Goal: Information Seeking & Learning: Learn about a topic

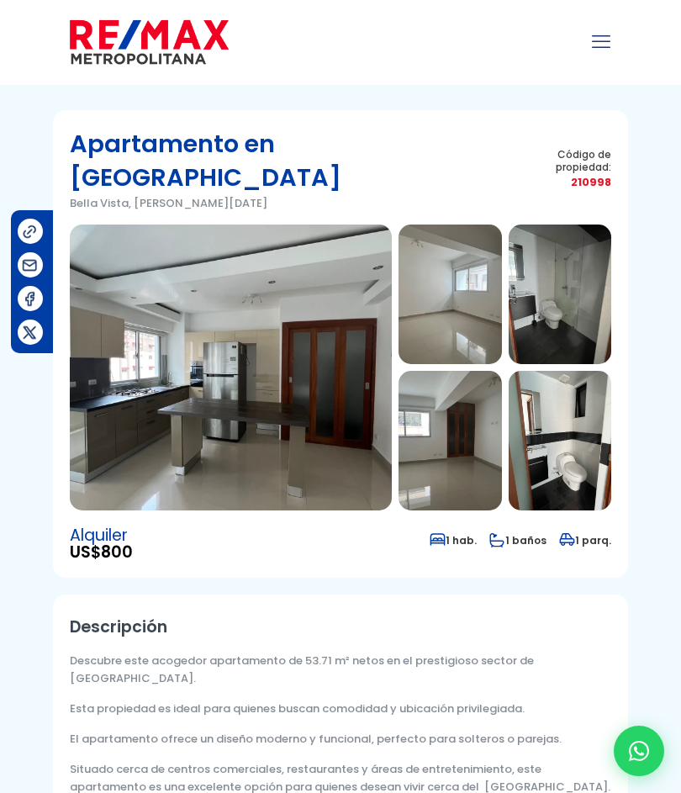
click at [232, 322] on img at bounding box center [231, 367] width 322 height 286
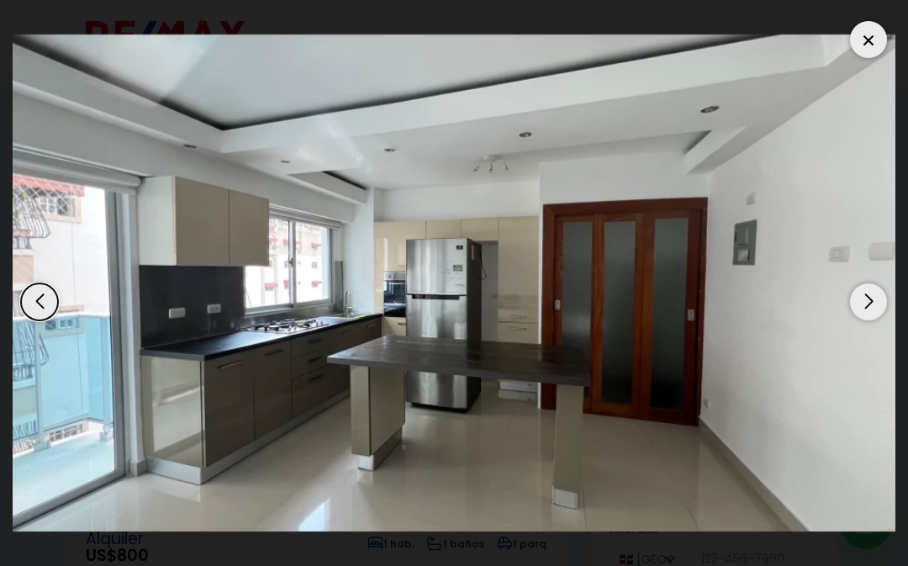
click at [680, 307] on div "Next slide" at bounding box center [868, 301] width 37 height 37
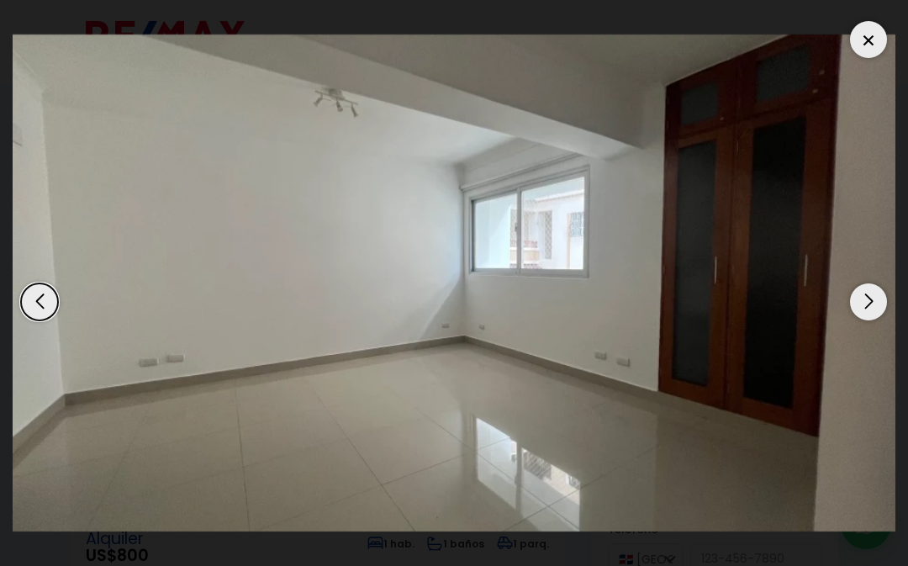
click at [680, 301] on div "Next slide" at bounding box center [868, 301] width 37 height 37
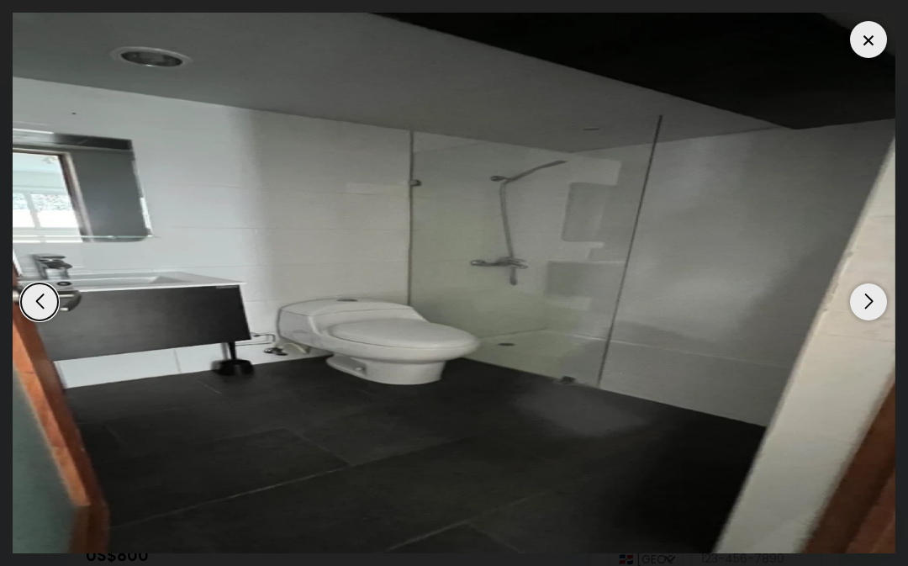
click at [680, 313] on div "Next slide" at bounding box center [868, 301] width 37 height 37
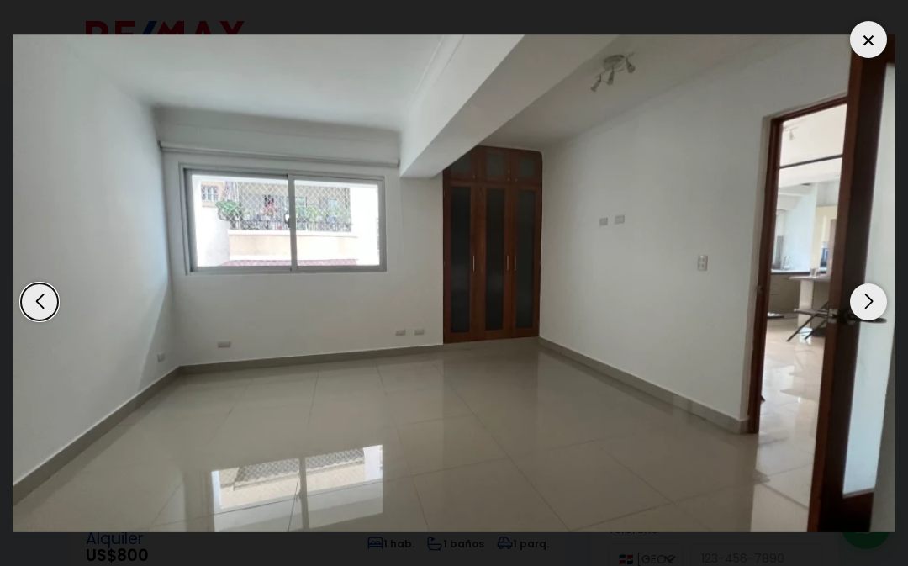
click at [680, 309] on div "Next slide" at bounding box center [868, 301] width 37 height 37
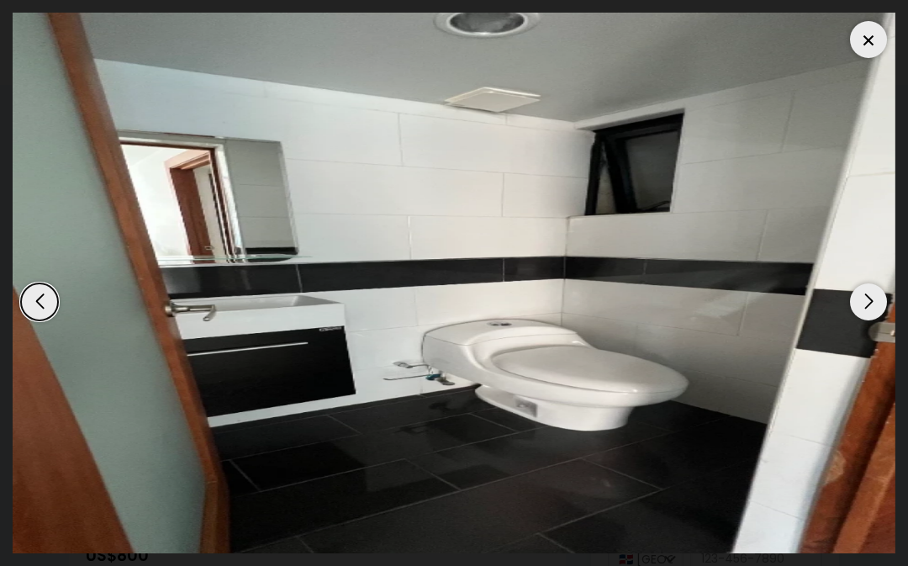
click at [680, 309] on div "Next slide" at bounding box center [868, 301] width 37 height 37
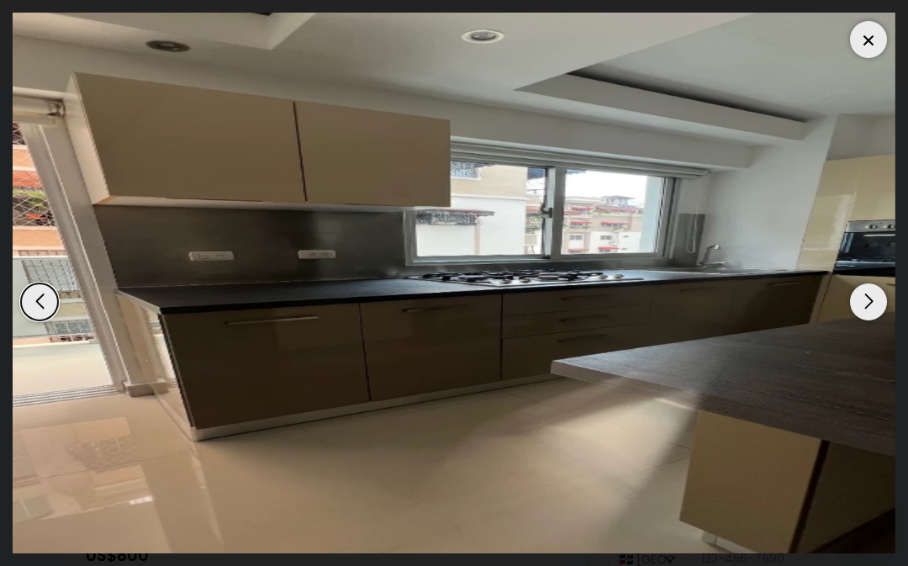
click at [680, 311] on div "Next slide" at bounding box center [868, 301] width 37 height 37
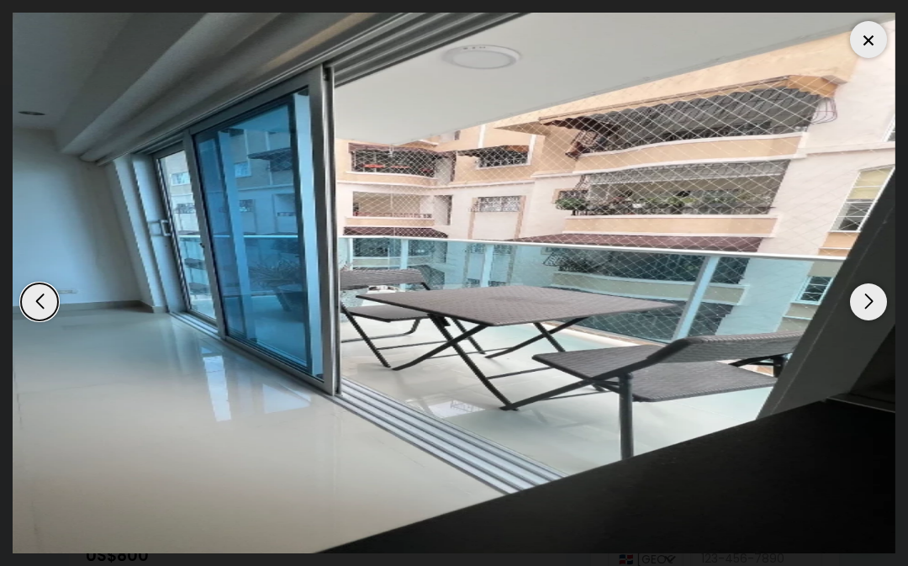
click at [680, 305] on div "Next slide" at bounding box center [868, 301] width 37 height 37
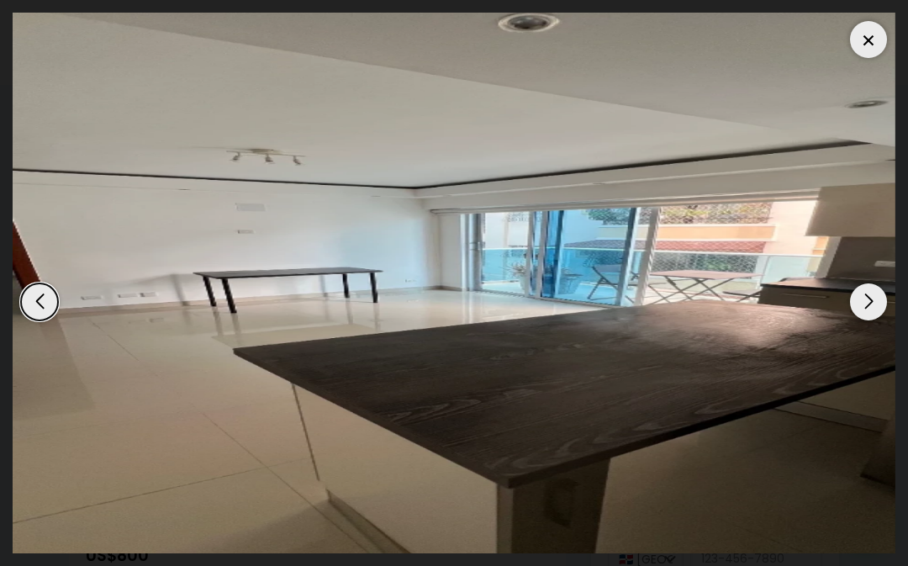
click at [680, 316] on div "Next slide" at bounding box center [868, 301] width 37 height 37
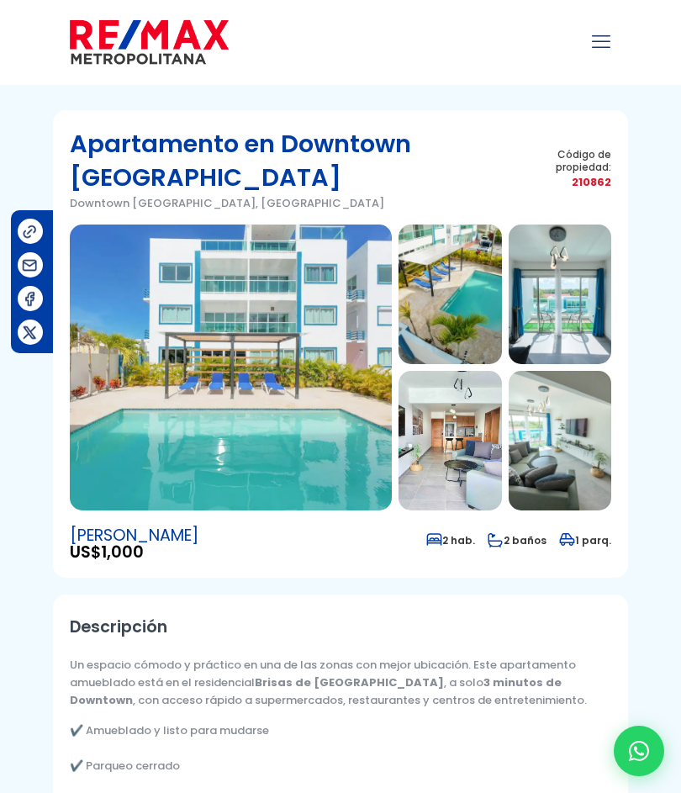
click at [203, 350] on img at bounding box center [231, 367] width 322 height 286
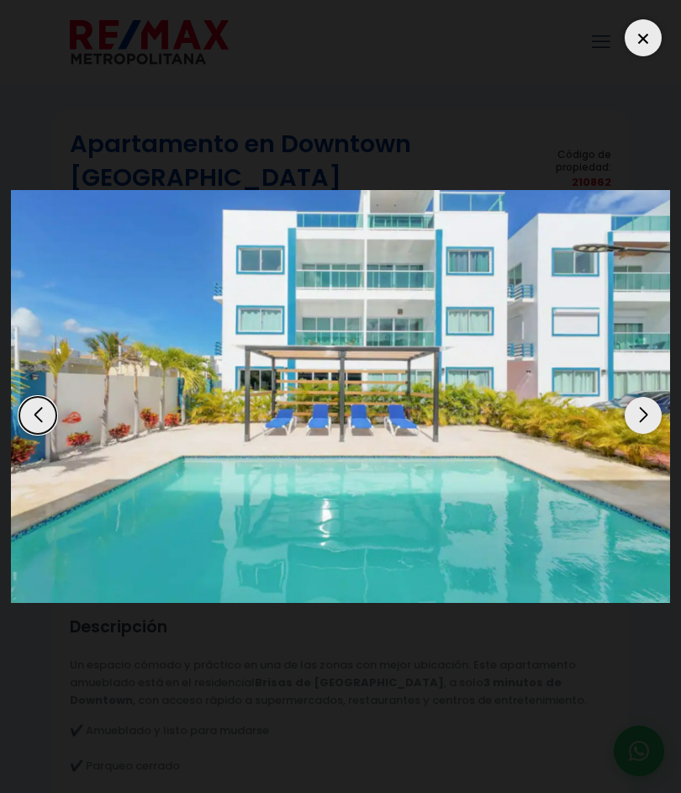
click at [638, 45] on div at bounding box center [642, 37] width 37 height 37
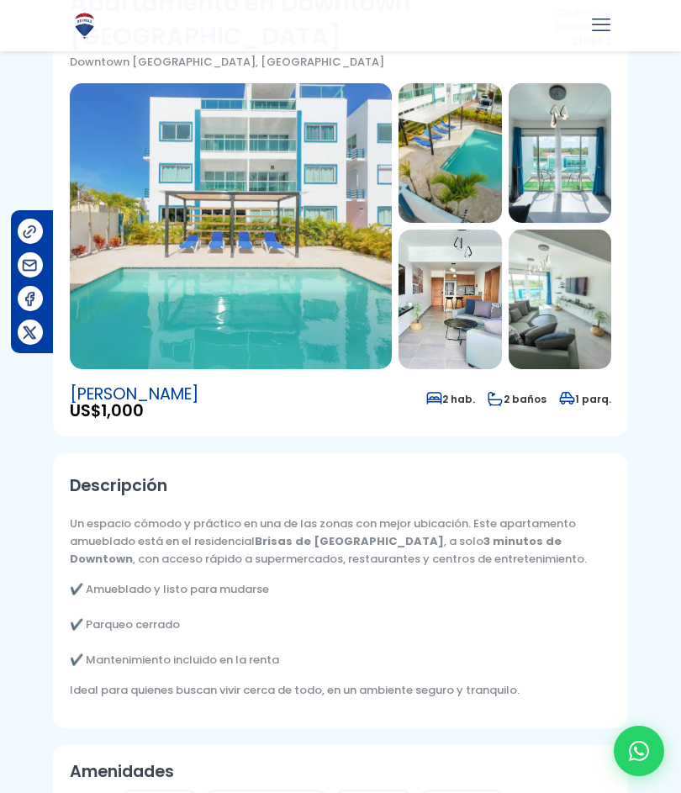
scroll to position [140, 0]
